Goal: Information Seeking & Learning: Learn about a topic

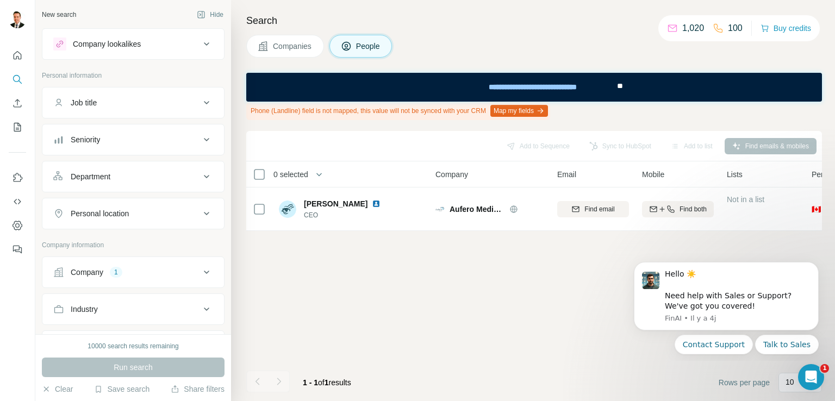
click at [447, 60] on div "Search Companies People Phone (Landline) field is not mapped, this value will n…" at bounding box center [533, 200] width 604 height 401
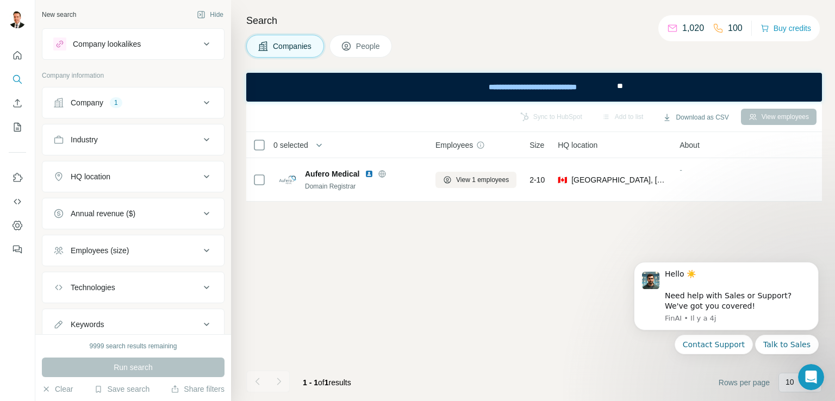
click at [286, 56] on button "Companies" at bounding box center [285, 46] width 78 height 23
click at [296, 45] on span "Companies" at bounding box center [293, 46] width 40 height 11
click at [22, 55] on icon "Quick start" at bounding box center [17, 55] width 11 height 11
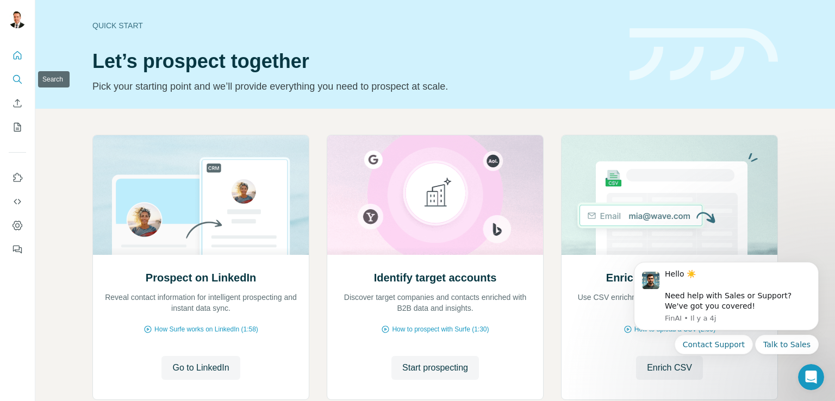
click at [16, 85] on button "Search" at bounding box center [17, 80] width 17 height 20
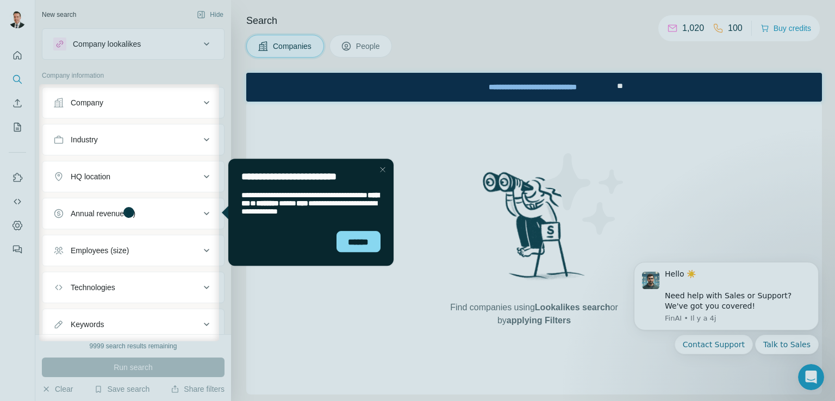
click at [200, 102] on icon at bounding box center [206, 102] width 13 height 13
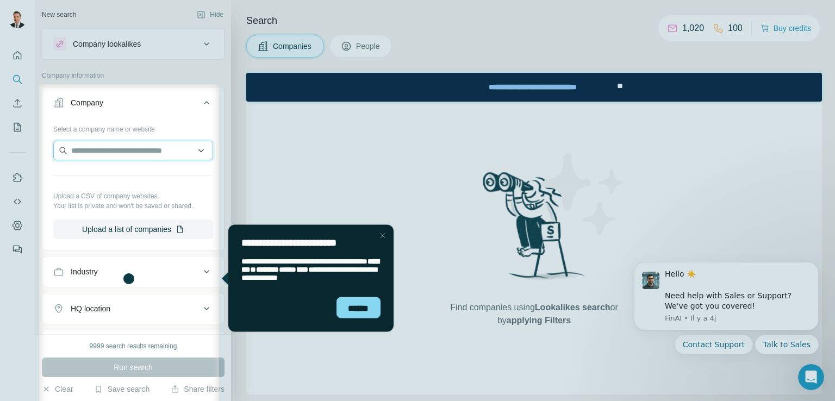
click at [121, 144] on input "text" at bounding box center [133, 151] width 160 height 20
click at [115, 152] on input "text" at bounding box center [133, 151] width 160 height 20
type input "**********"
click at [142, 140] on div "Select a company name or website Upload a CSV of company websites. Your list is…" at bounding box center [133, 179] width 160 height 119
click at [135, 148] on input "text" at bounding box center [133, 151] width 160 height 20
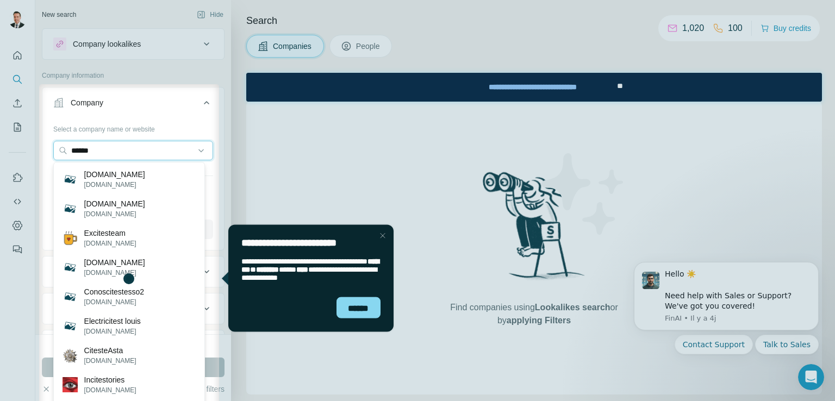
type input "******"
drag, startPoint x: 227, startPoint y: 154, endPoint x: 224, endPoint y: 199, distance: 44.2
click at [225, 208] on div at bounding box center [527, 278] width 616 height 389
drag, startPoint x: 227, startPoint y: 170, endPoint x: 224, endPoint y: 207, distance: 37.1
click at [224, 206] on div at bounding box center [527, 278] width 616 height 389
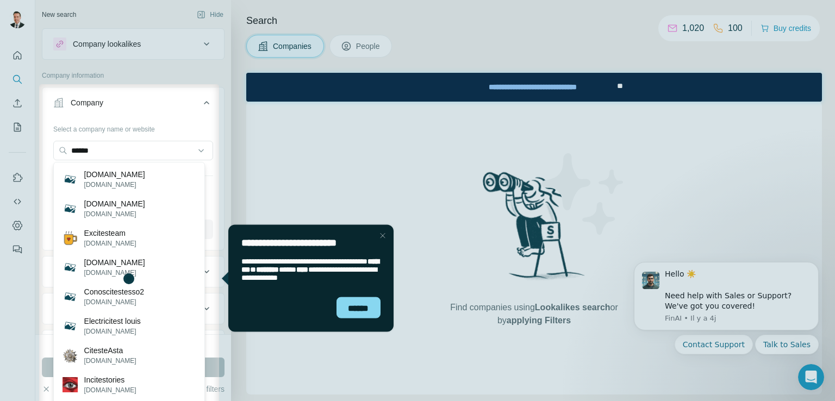
drag, startPoint x: 221, startPoint y: 196, endPoint x: 219, endPoint y: 218, distance: 21.9
click at [219, 218] on div at bounding box center [527, 278] width 616 height 389
click at [381, 234] on div "Close Step" at bounding box center [382, 235] width 13 height 13
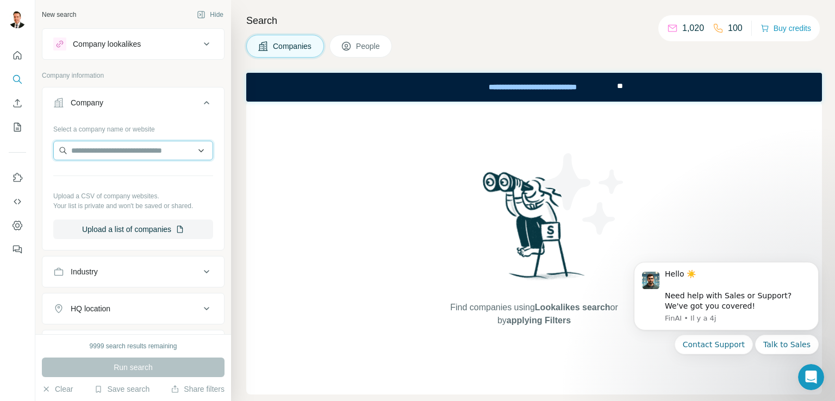
click at [109, 156] on input "text" at bounding box center [133, 151] width 160 height 20
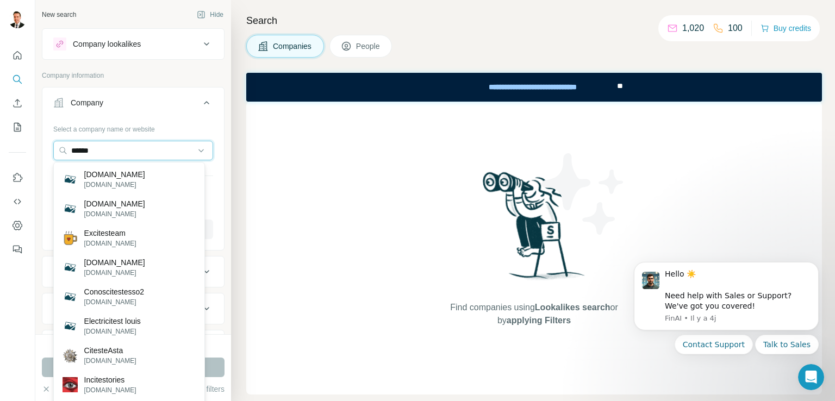
type input "******"
